Goal: Check status: Check status

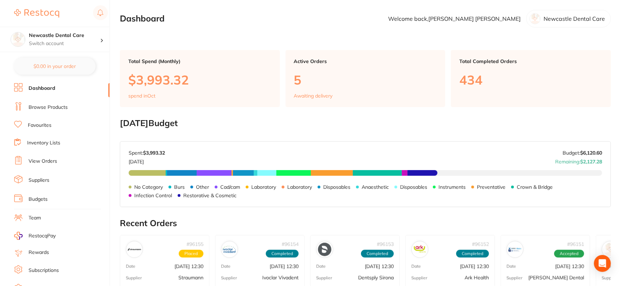
click at [34, 163] on link "View Orders" at bounding box center [43, 161] width 29 height 7
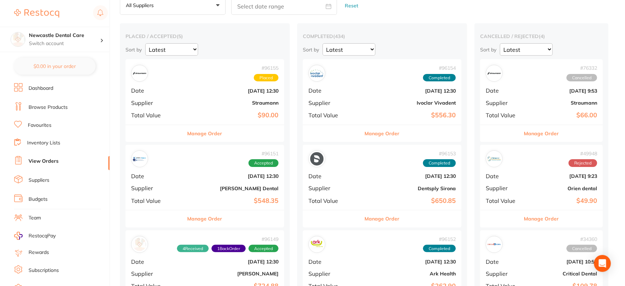
scroll to position [78, 0]
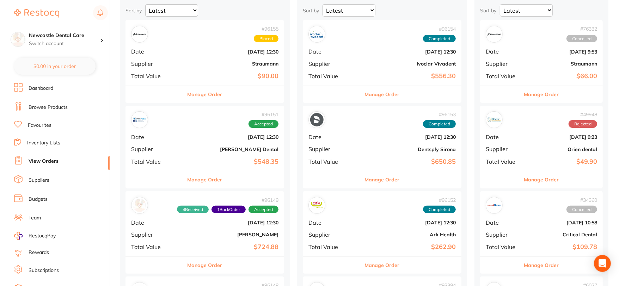
click at [202, 158] on b "$548.35" at bounding box center [231, 161] width 94 height 7
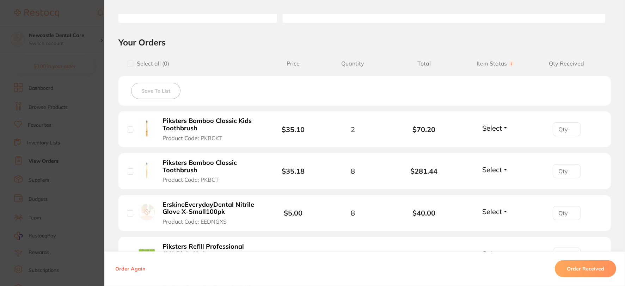
scroll to position [156, 0]
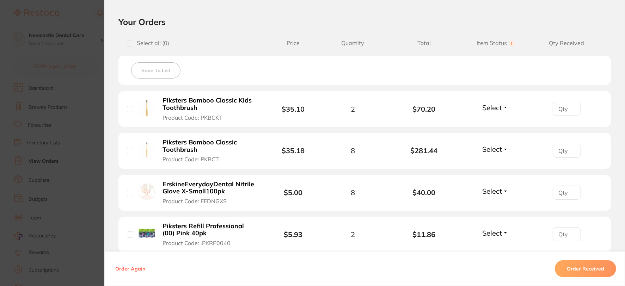
click at [502, 106] on button "Select" at bounding box center [495, 107] width 30 height 9
click at [490, 133] on span "Back Order" at bounding box center [494, 133] width 21 height 5
click at [504, 148] on button "Select" at bounding box center [495, 149] width 30 height 9
click at [494, 164] on span "Received" at bounding box center [495, 164] width 18 height 5
click at [500, 187] on span "Select" at bounding box center [492, 191] width 20 height 9
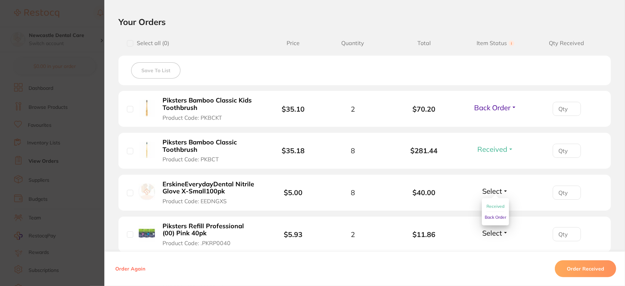
click at [495, 207] on span "Received" at bounding box center [495, 206] width 18 height 5
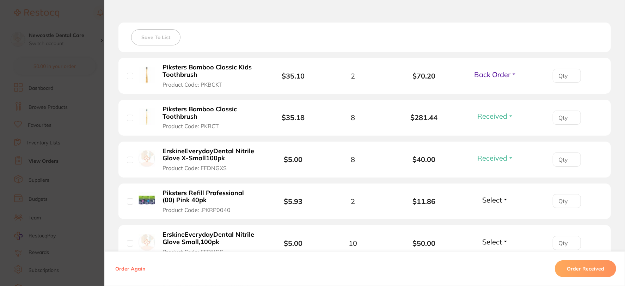
scroll to position [235, 0]
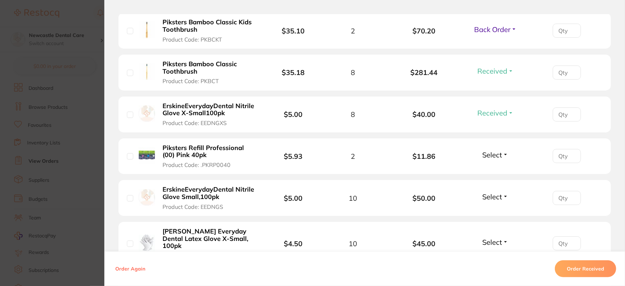
click at [501, 155] on button "Select" at bounding box center [495, 154] width 30 height 9
click at [491, 170] on span "Received" at bounding box center [495, 169] width 18 height 5
click at [502, 195] on button "Select" at bounding box center [495, 196] width 30 height 9
click at [496, 209] on span "Received" at bounding box center [495, 211] width 18 height 5
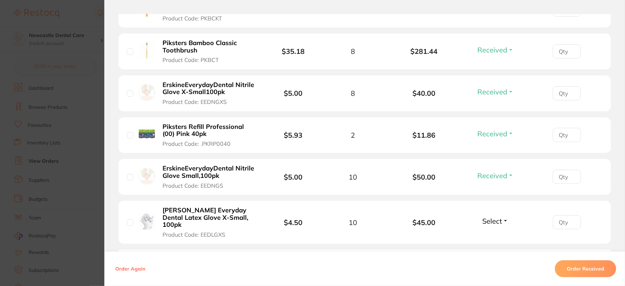
scroll to position [313, 0]
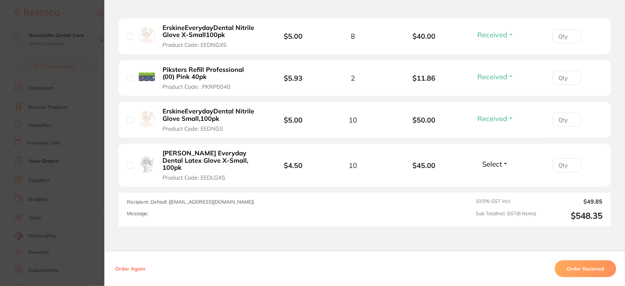
click at [505, 160] on button "Select" at bounding box center [495, 164] width 30 height 9
click at [495, 177] on span "Received" at bounding box center [495, 179] width 18 height 5
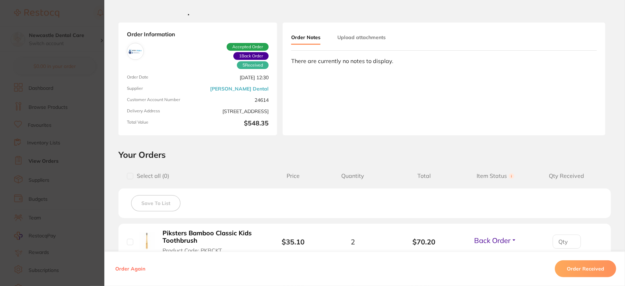
scroll to position [0, 0]
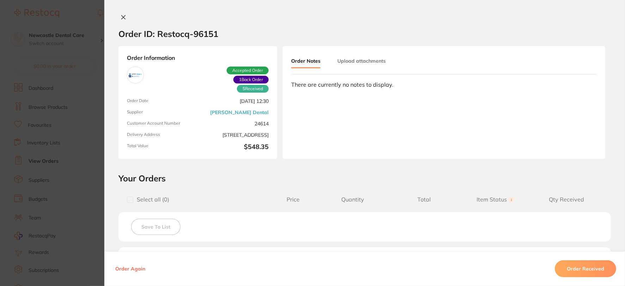
click at [125, 15] on button at bounding box center [123, 17] width 10 height 7
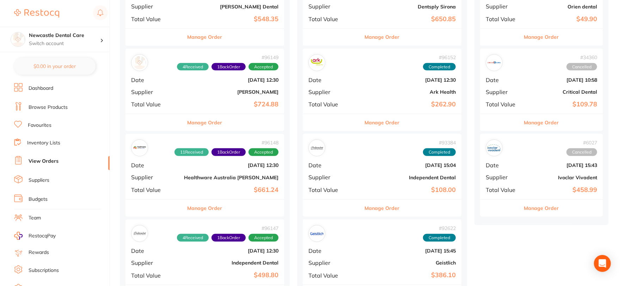
scroll to position [235, 0]
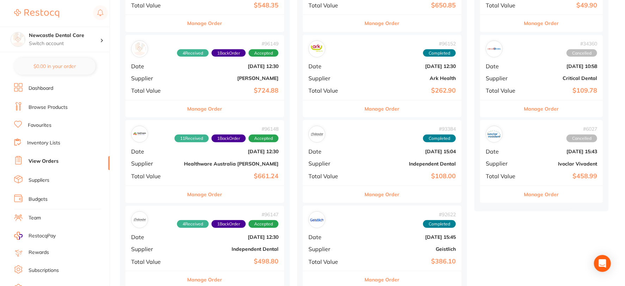
click at [184, 150] on b "[DATE] 12:30" at bounding box center [231, 152] width 94 height 6
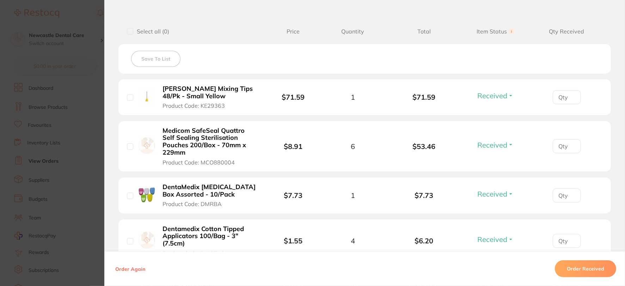
scroll to position [352, 0]
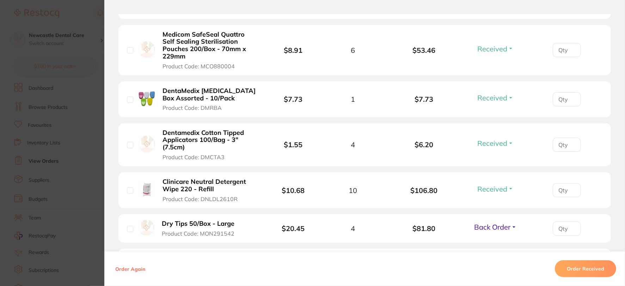
click at [510, 226] on button "Back Order" at bounding box center [495, 227] width 47 height 9
click at [496, 240] on span "Received" at bounding box center [495, 242] width 18 height 5
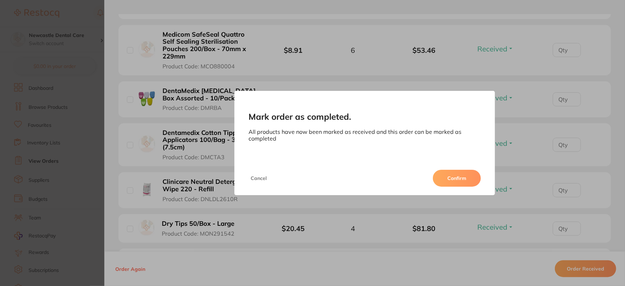
click at [469, 180] on button "Confirm" at bounding box center [457, 178] width 48 height 17
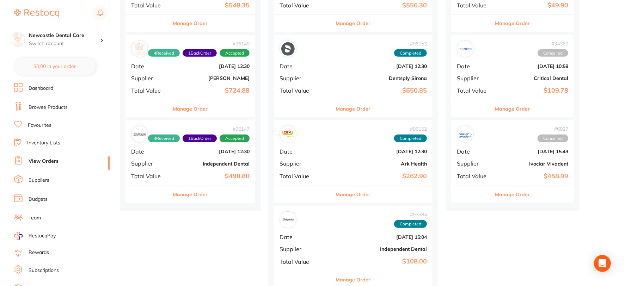
click at [180, 168] on div "# 96147 4 Received 1 Back Order Accepted Date [DATE] 12:30 Supplier Independent…" at bounding box center [190, 152] width 130 height 65
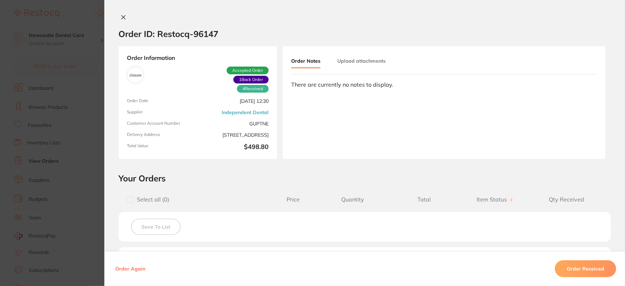
click at [123, 17] on icon at bounding box center [124, 17] width 6 height 6
